Goal: Download file/media

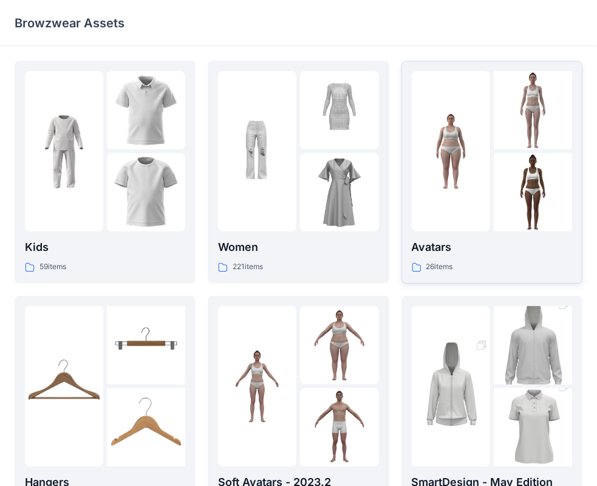
click at [449, 251] on p "Avatars" at bounding box center [492, 247] width 160 height 17
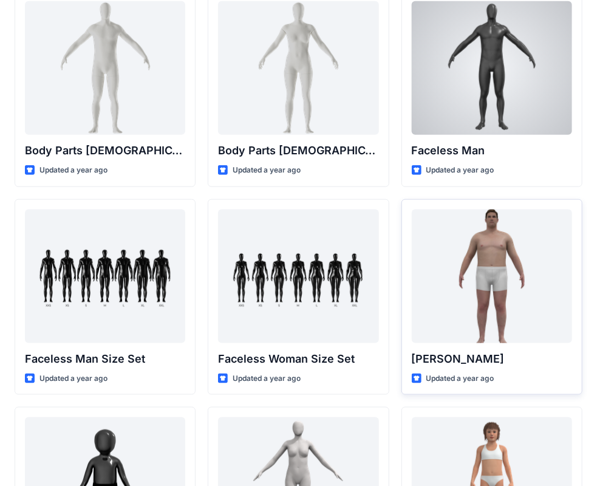
scroll to position [729, 0]
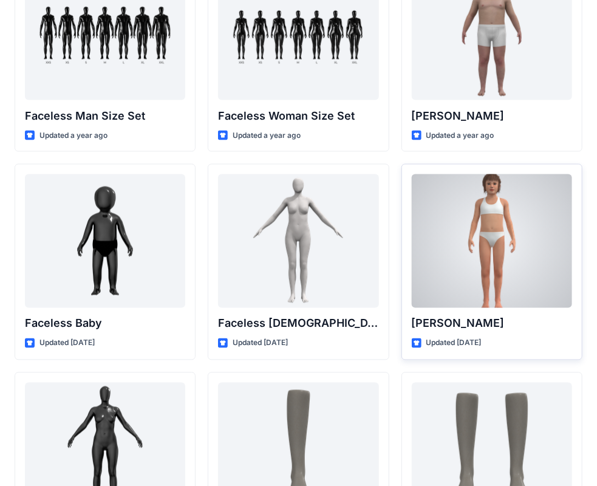
click at [452, 319] on p "[PERSON_NAME]" at bounding box center [492, 323] width 160 height 17
click at [452, 320] on p "[PERSON_NAME]" at bounding box center [492, 323] width 160 height 17
click at [481, 276] on div at bounding box center [492, 241] width 160 height 134
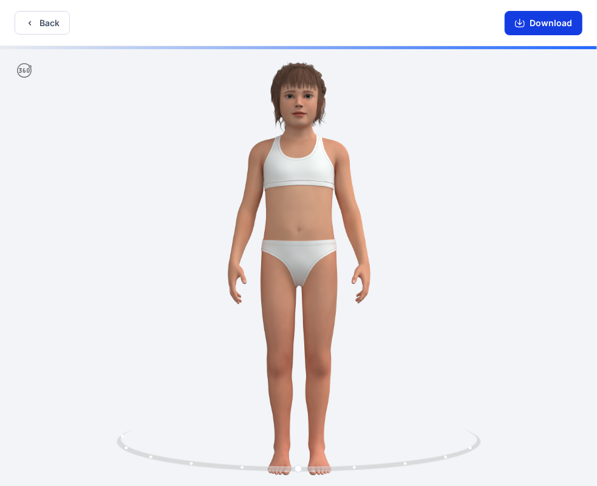
click at [535, 22] on button "Download" at bounding box center [544, 23] width 78 height 24
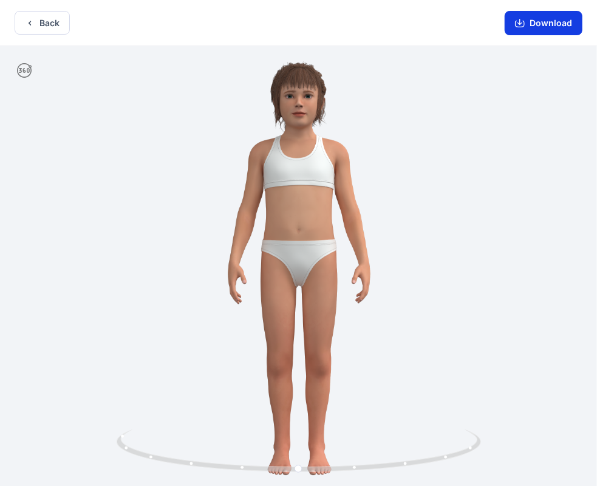
click at [521, 29] on button "Download" at bounding box center [544, 23] width 78 height 24
click at [46, 29] on button "Back" at bounding box center [42, 23] width 55 height 24
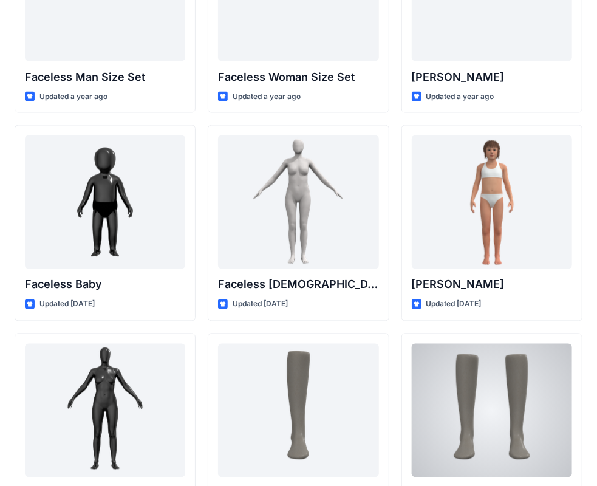
scroll to position [769, 0]
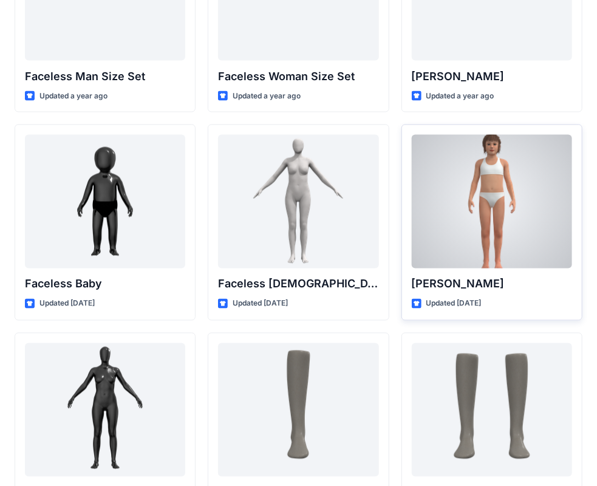
click at [499, 269] on div "[PERSON_NAME] Updated [DATE]" at bounding box center [492, 223] width 181 height 196
click at [506, 279] on p "[PERSON_NAME]" at bounding box center [492, 284] width 160 height 17
click at [447, 221] on div at bounding box center [492, 202] width 160 height 134
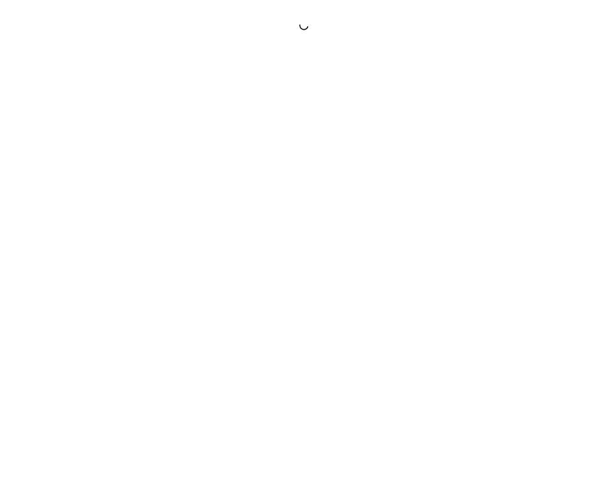
click at [447, 221] on div at bounding box center [304, 243] width 608 height 486
